Goal: Information Seeking & Learning: Understand process/instructions

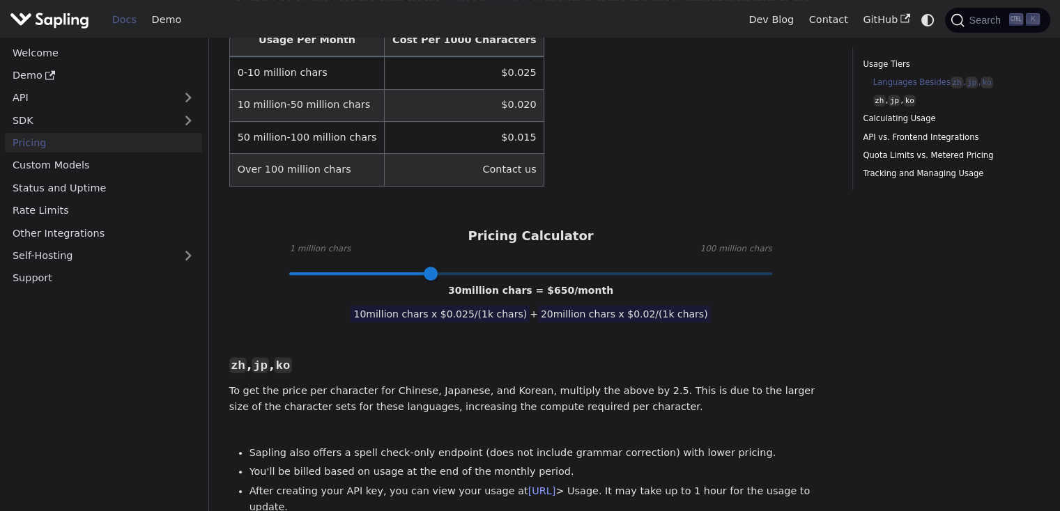
scroll to position [557, 0]
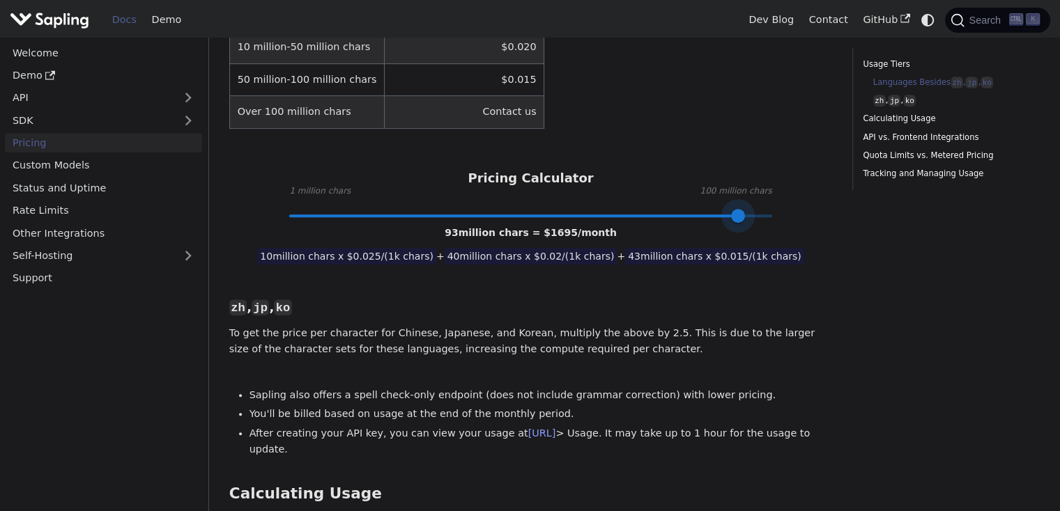
type input "100"
drag, startPoint x: 432, startPoint y: 165, endPoint x: 794, endPoint y: 187, distance: 363.0
click at [794, 187] on div "Languages Besides zh , jp , ko ​ The table below provides the costs for the Edi…" at bounding box center [530, 489] width 603 height 1190
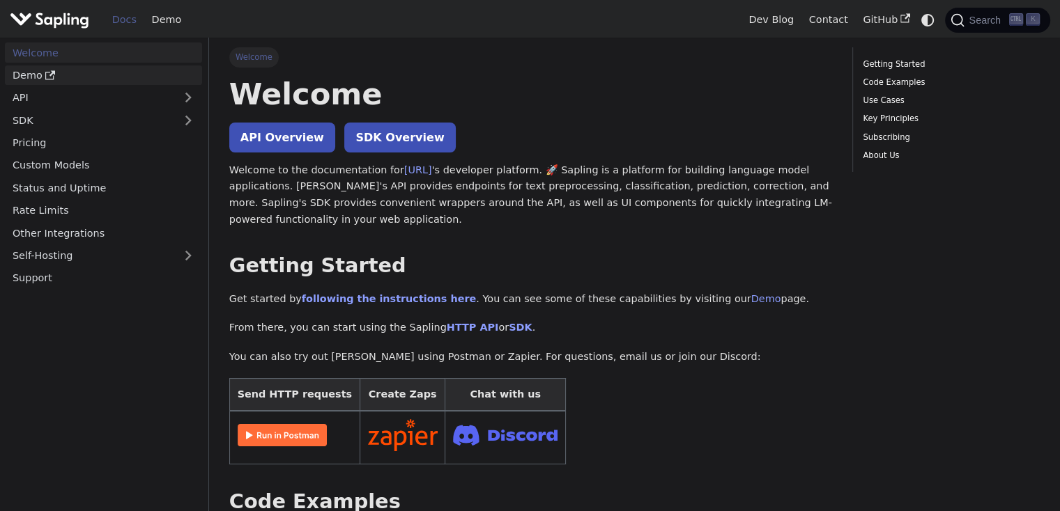
click at [32, 72] on link "Demo" at bounding box center [103, 75] width 197 height 20
